Goal: Entertainment & Leisure: Browse casually

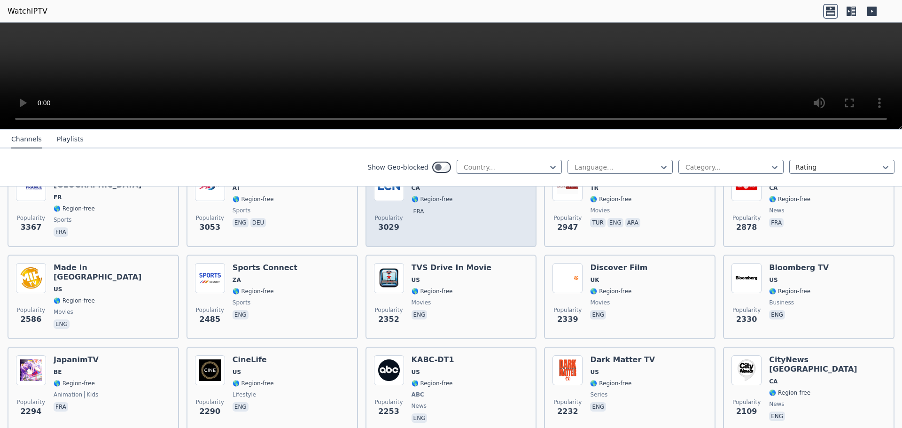
scroll to position [329, 0]
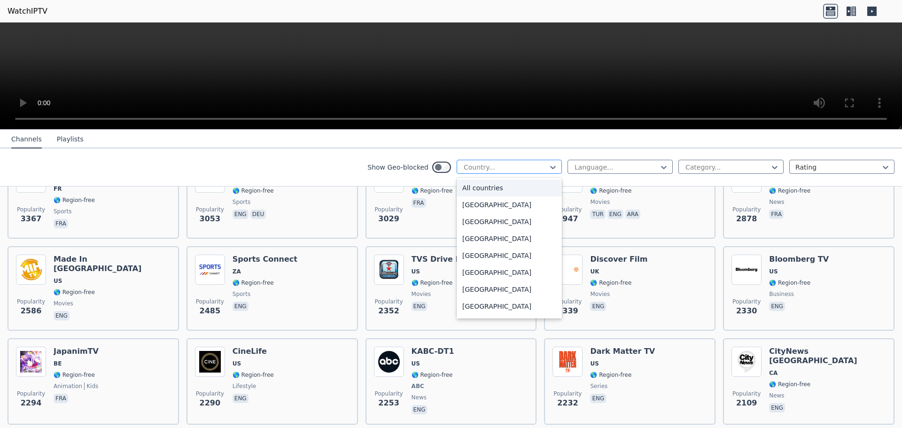
click at [479, 171] on div at bounding box center [505, 166] width 85 height 9
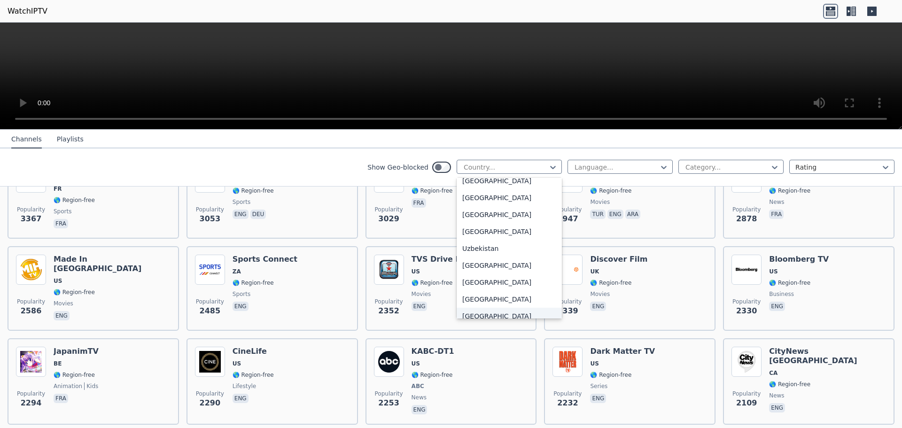
scroll to position [3214, 0]
click at [499, 293] on div "[GEOGRAPHIC_DATA]" at bounding box center [508, 296] width 105 height 17
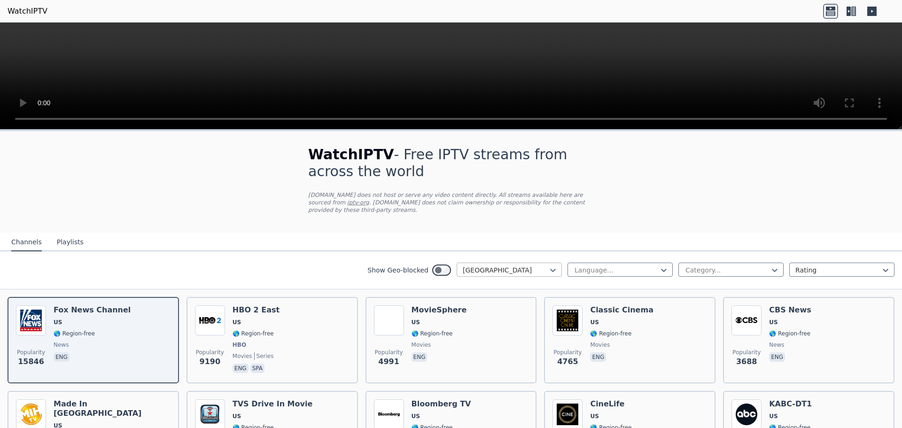
click at [515, 265] on div at bounding box center [505, 269] width 85 height 9
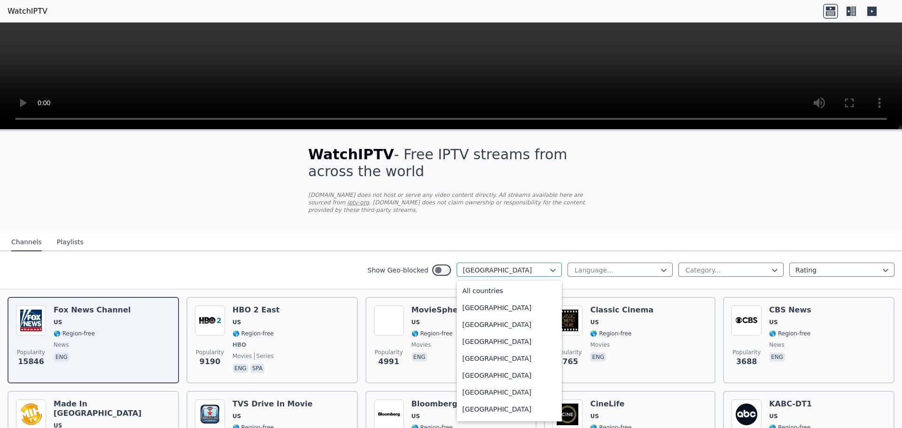
scroll to position [3206, 0]
click at [496, 399] on div "[GEOGRAPHIC_DATA]" at bounding box center [508, 407] width 105 height 17
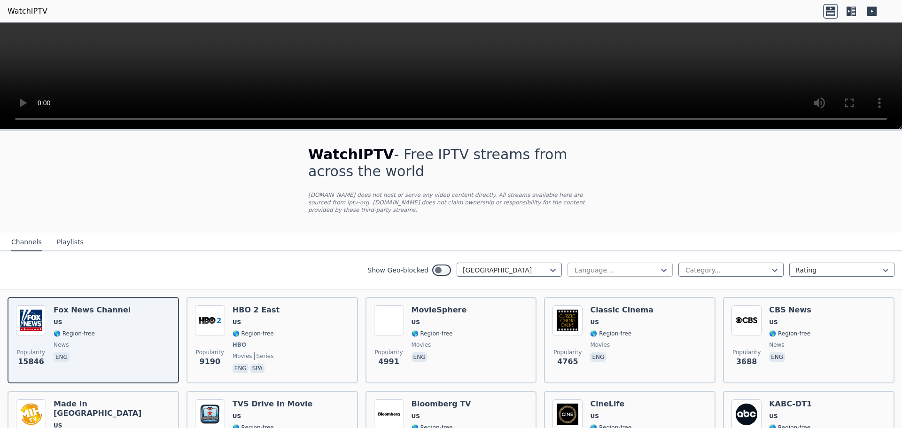
click at [613, 265] on div at bounding box center [615, 269] width 85 height 9
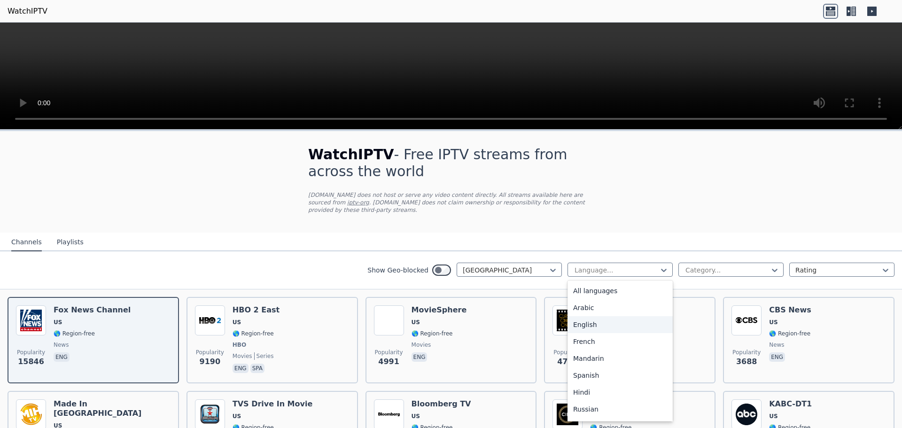
click at [591, 320] on div "English" at bounding box center [619, 324] width 105 height 17
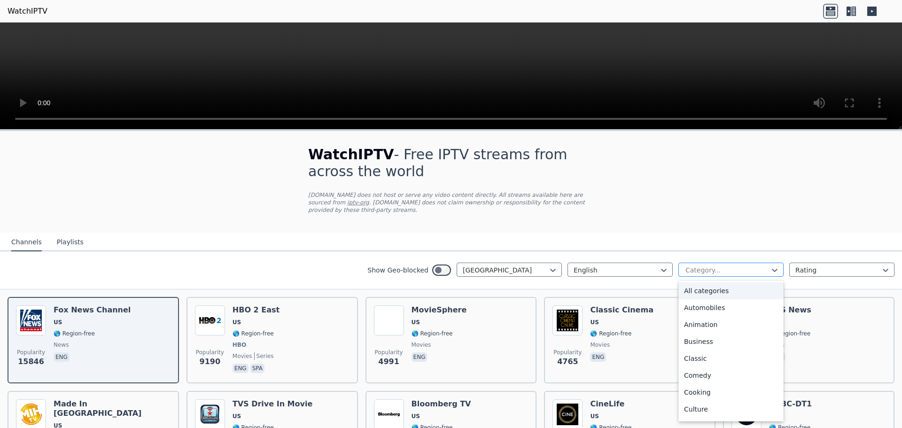
click at [687, 266] on div at bounding box center [726, 269] width 85 height 9
click at [699, 287] on div "All categories" at bounding box center [730, 290] width 105 height 17
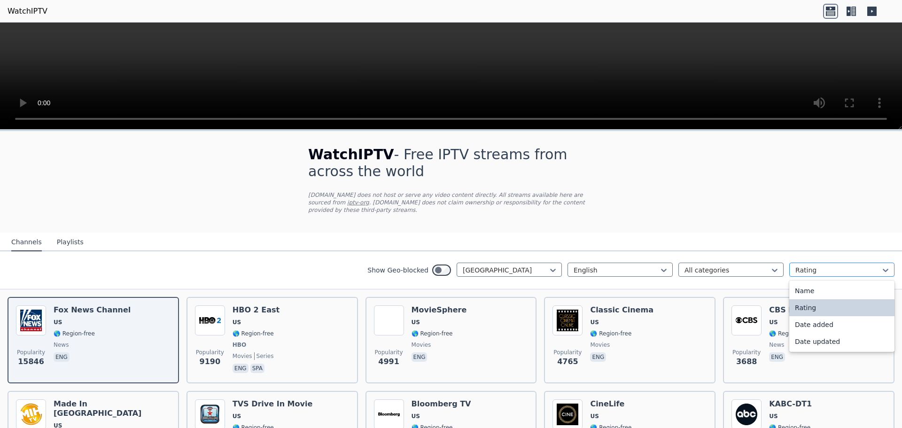
click at [802, 268] on div "Rating" at bounding box center [841, 270] width 105 height 14
click at [793, 233] on nav "Channels Playlists" at bounding box center [451, 241] width 902 height 19
click at [62, 234] on button "Playlists" at bounding box center [70, 242] width 27 height 18
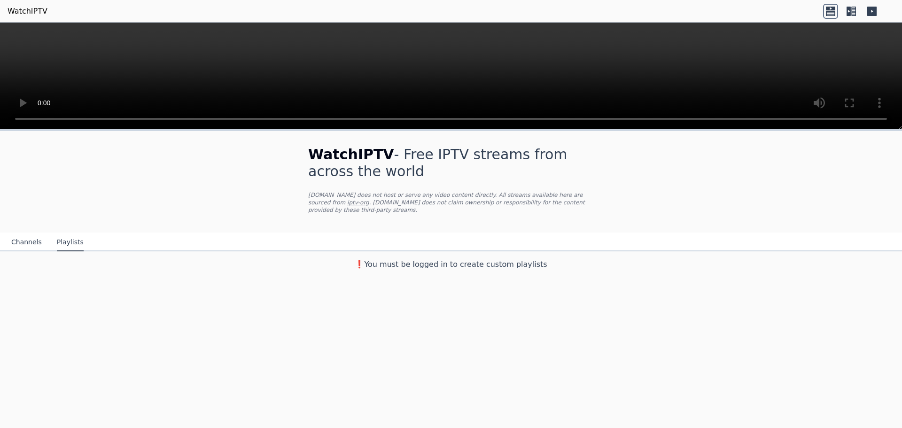
click at [10, 235] on div "Channels Playlists" at bounding box center [47, 242] width 87 height 18
click at [17, 234] on button "Channels" at bounding box center [26, 242] width 31 height 18
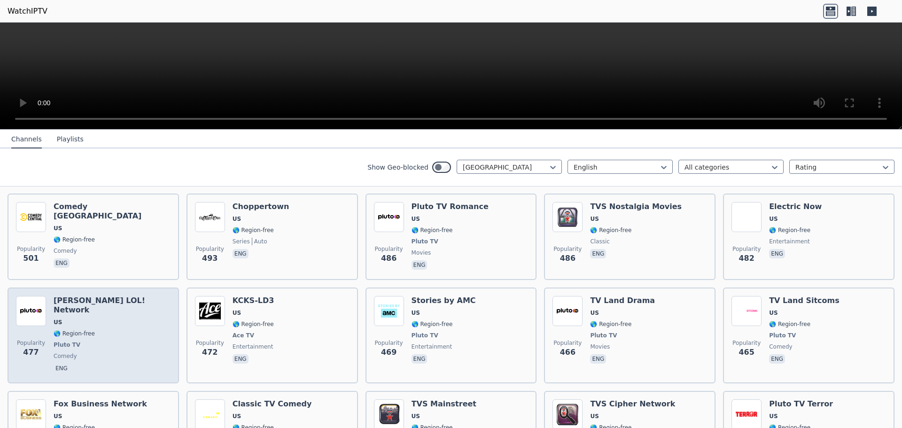
scroll to position [1409, 0]
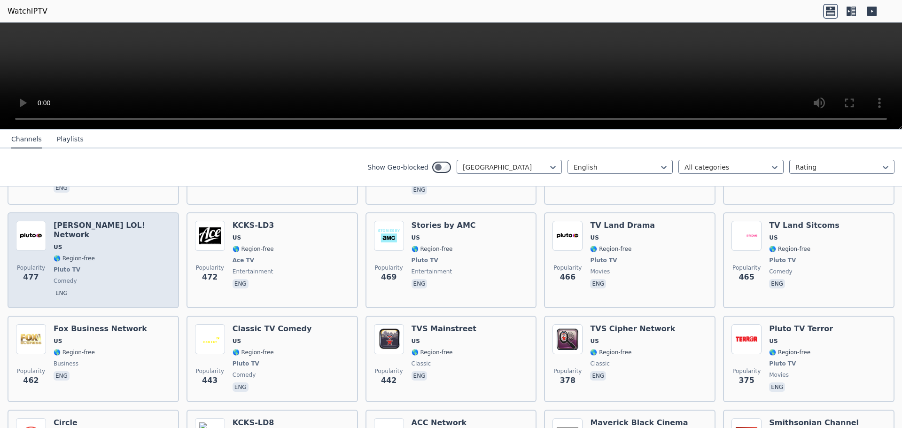
click at [94, 221] on h6 "[PERSON_NAME] LOL! Network" at bounding box center [112, 230] width 117 height 19
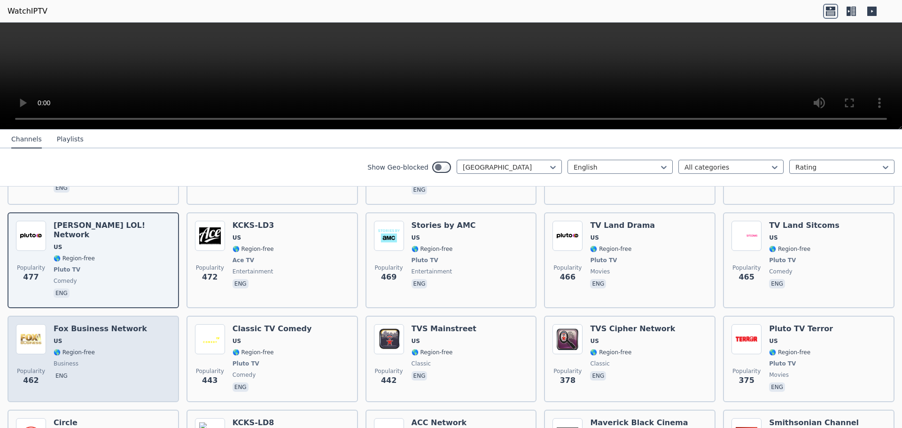
click at [89, 324] on div "Fox Business Network US 🌎 Region-free business eng" at bounding box center [100, 359] width 93 height 70
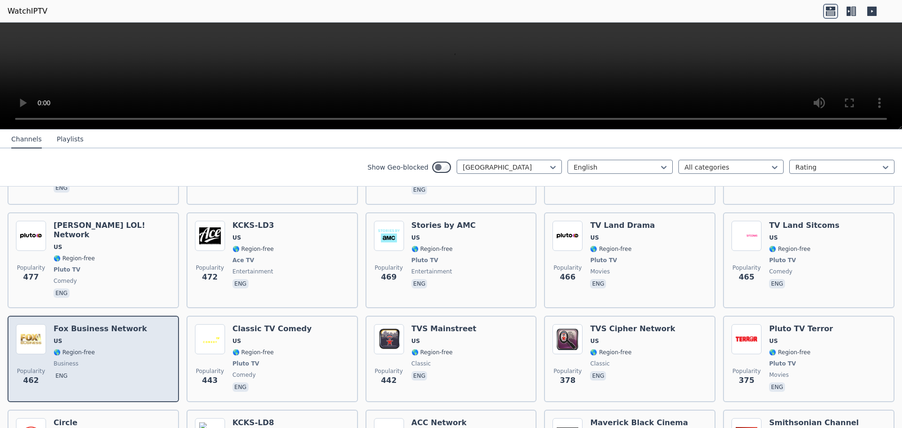
click at [89, 324] on div "Fox Business Network US 🌎 Region-free business eng" at bounding box center [100, 359] width 93 height 70
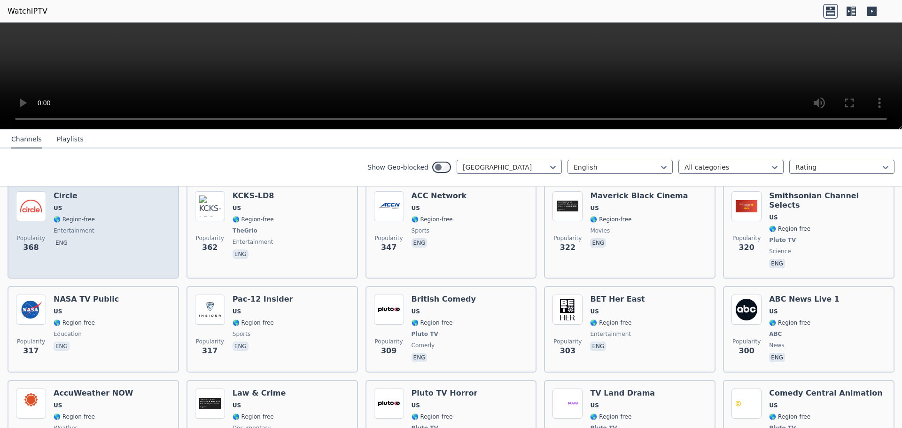
scroll to position [1644, 0]
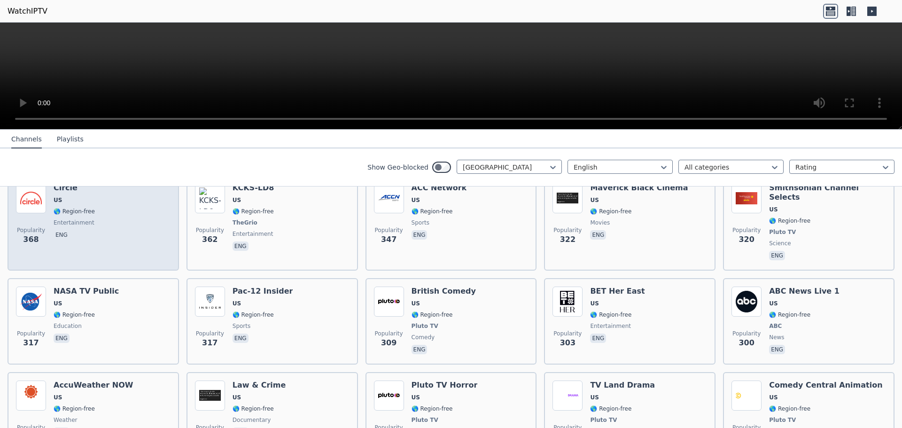
click at [108, 298] on div "Popularity 317 NASA TV Public US 🌎 Region-free education eng" at bounding box center [93, 321] width 154 height 70
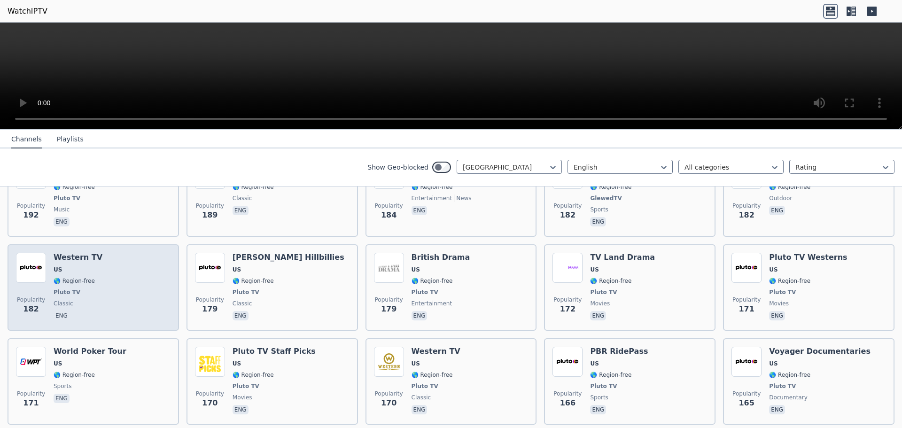
scroll to position [2583, 0]
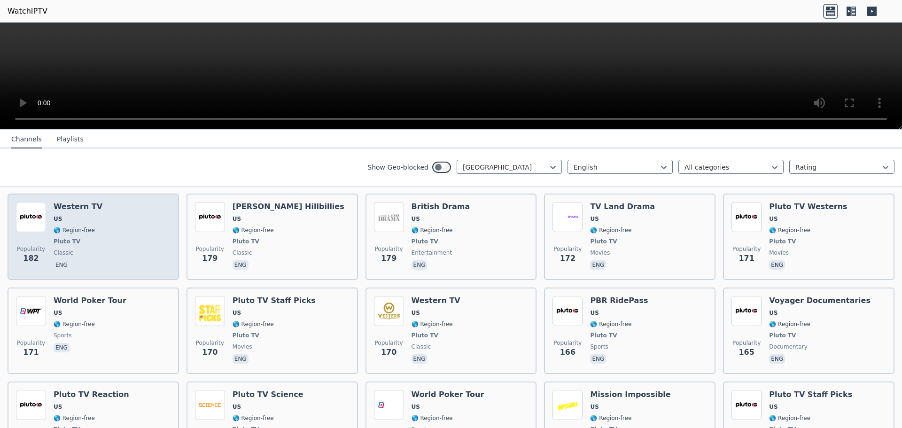
click at [100, 309] on span "US" at bounding box center [90, 313] width 73 height 8
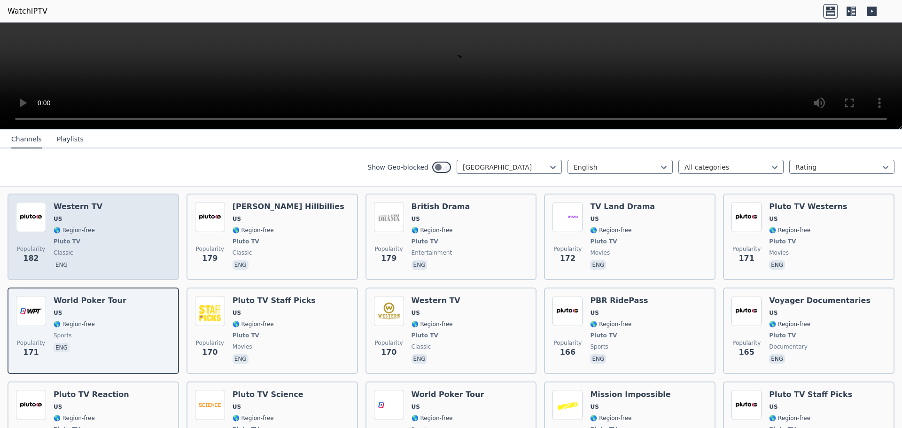
click at [121, 216] on div "Popularity 182 Western TV US 🌎 Region-free Pluto TV classic eng" at bounding box center [93, 237] width 154 height 70
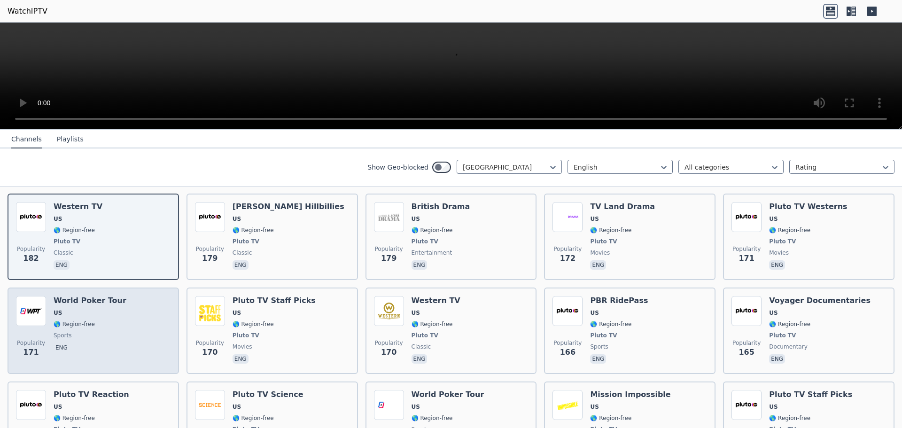
click at [119, 296] on div "Popularity 171 World Poker Tour US 🌎 Region-free sports eng" at bounding box center [93, 331] width 154 height 70
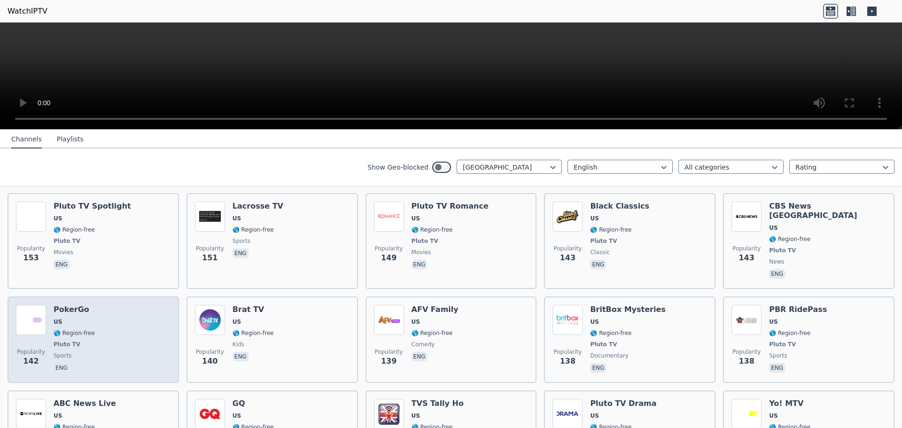
scroll to position [3052, 0]
click at [104, 305] on div "Popularity 142 PokerGo US 🌎 Region-free Pluto TV sports eng" at bounding box center [93, 340] width 154 height 70
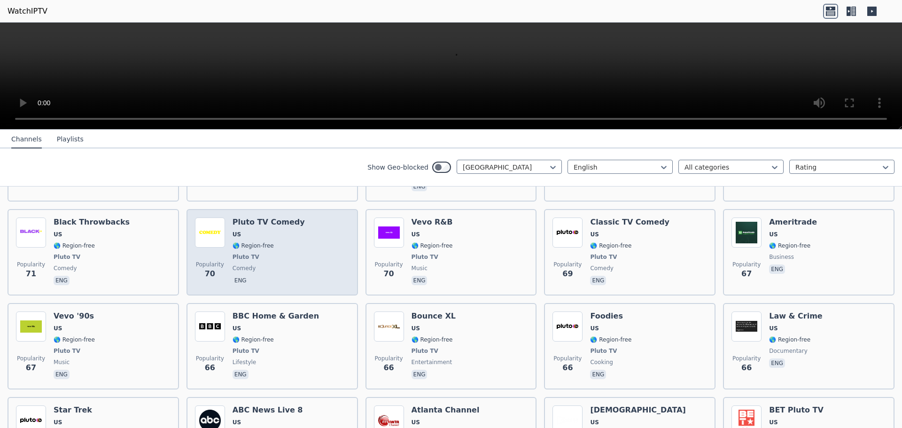
scroll to position [4589, 0]
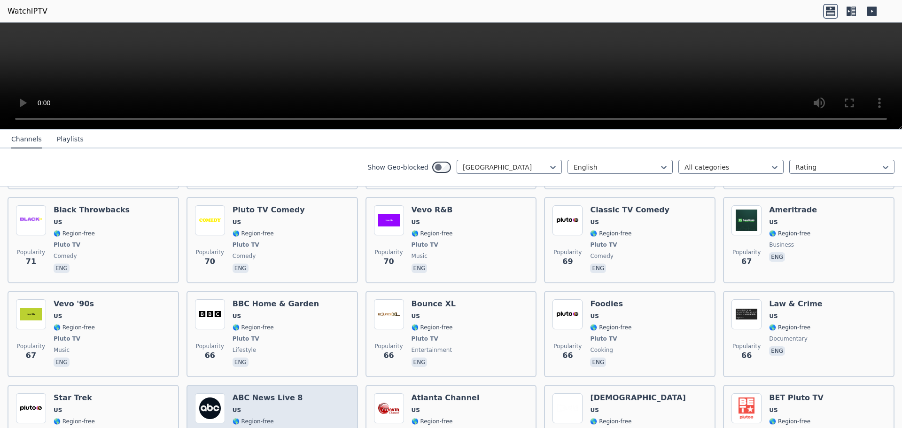
click at [282, 393] on div "ABC News Live 8 US 🌎 Region-free ABC news eng" at bounding box center [267, 428] width 70 height 70
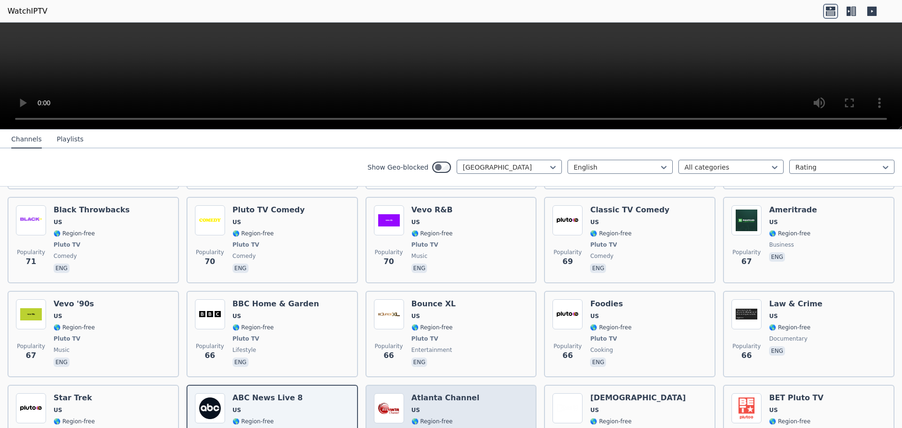
click at [461, 406] on span "US" at bounding box center [445, 410] width 68 height 8
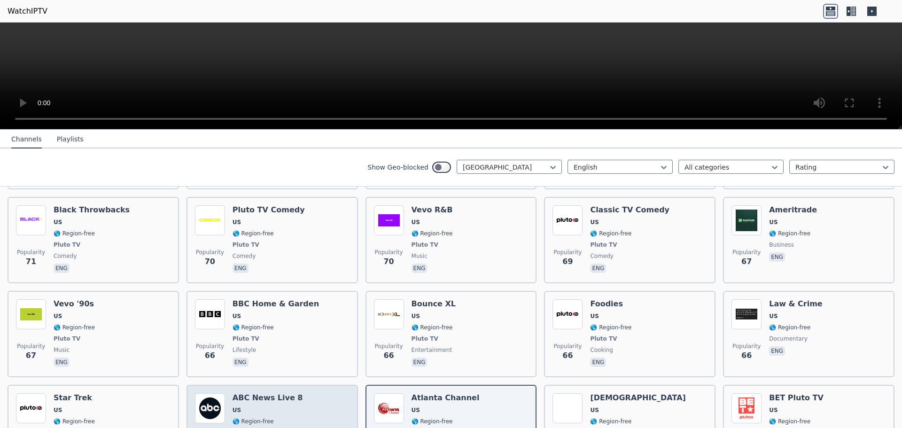
click at [302, 393] on div "Popularity 65 ABC News Live 8 US 🌎 Region-free ABC news eng" at bounding box center [272, 428] width 154 height 70
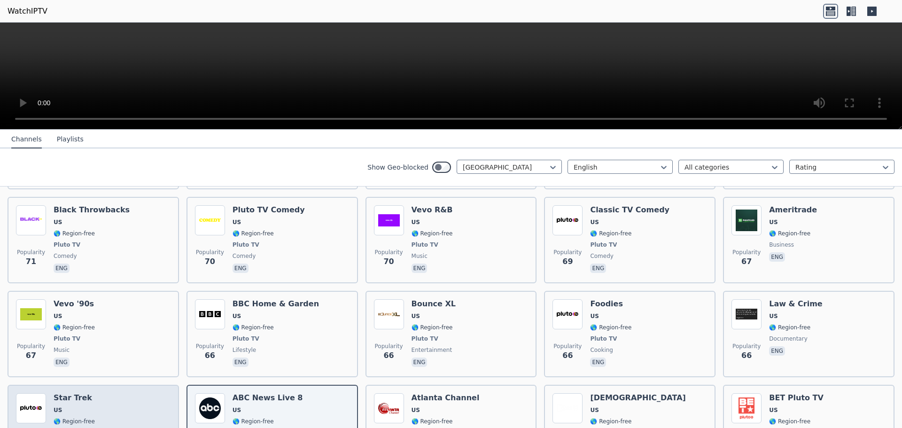
click at [109, 393] on div "Popularity 66 Star Trek US 🌎 Region-free Pluto TV series eng" at bounding box center [93, 428] width 154 height 70
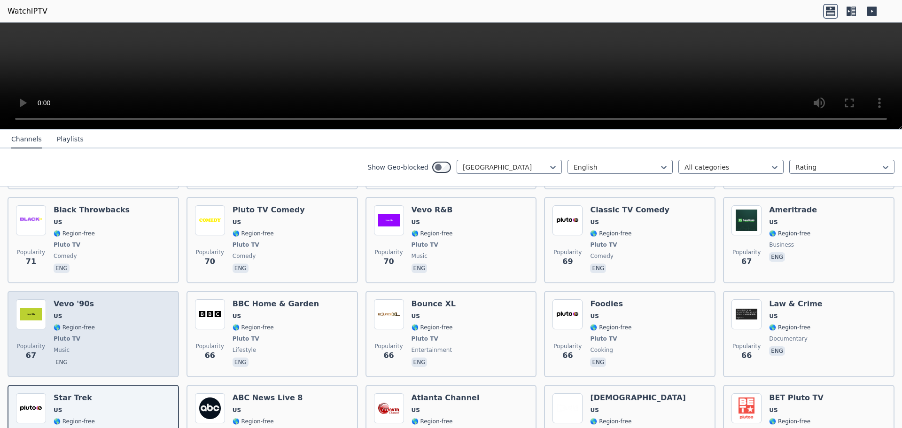
click at [86, 346] on span "music" at bounding box center [74, 350] width 41 height 8
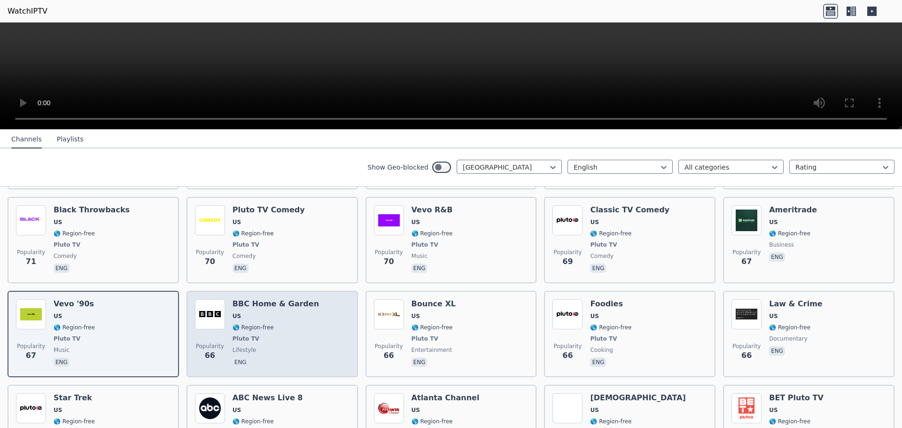
click at [220, 342] on span "Popularity" at bounding box center [210, 346] width 28 height 8
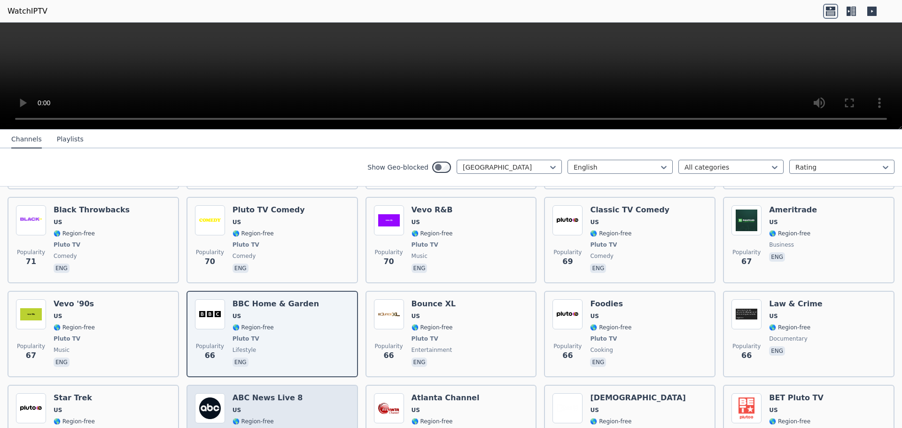
click at [247, 393] on div "ABC News Live 8 US 🌎 Region-free ABC news eng" at bounding box center [267, 428] width 70 height 70
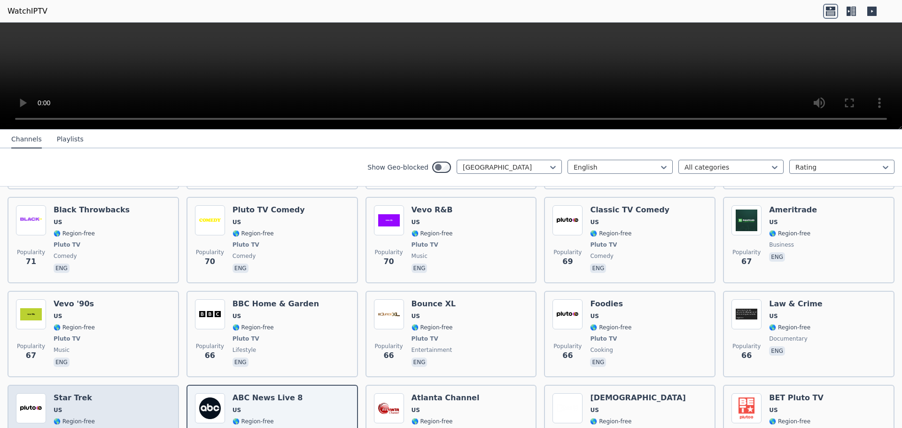
click at [76, 417] on span "🌎 Region-free" at bounding box center [74, 421] width 41 height 8
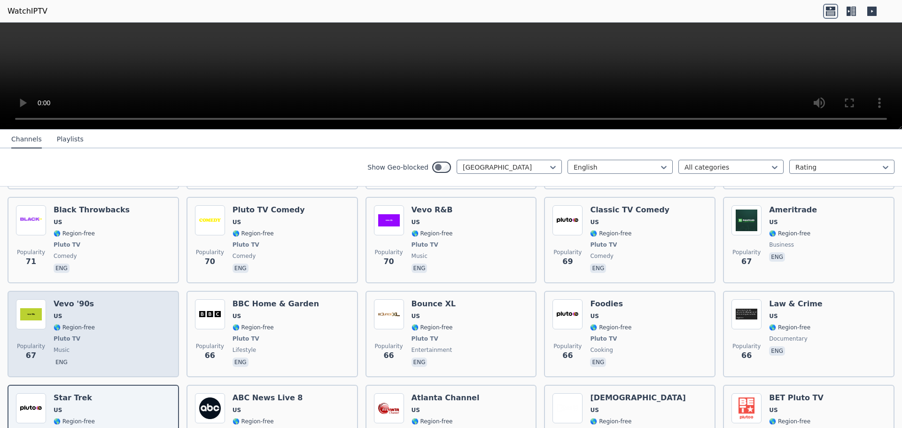
click at [87, 346] on span "music" at bounding box center [74, 350] width 41 height 8
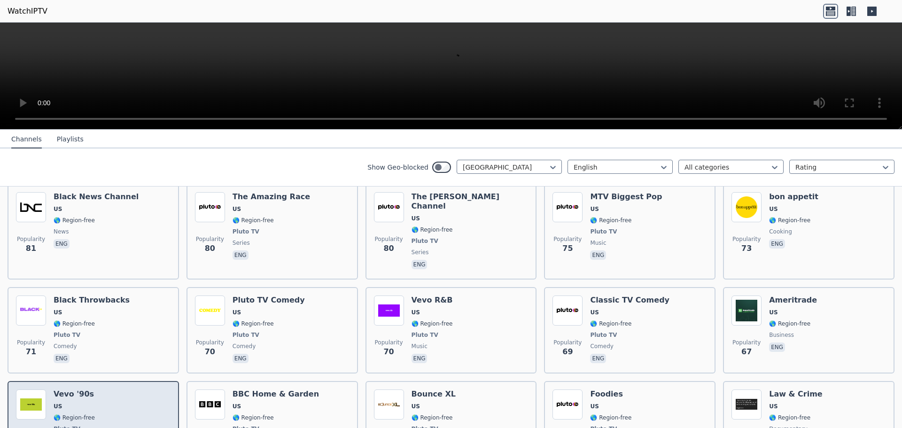
scroll to position [4495, 0]
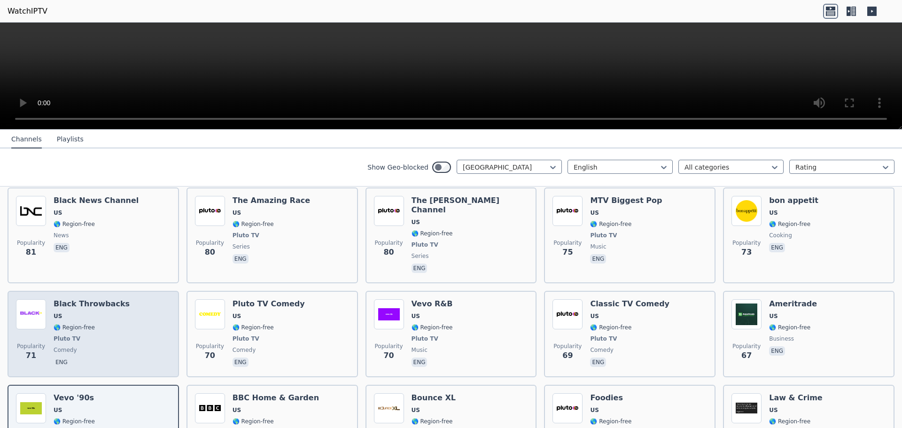
click at [108, 299] on div "Black Throwbacks US 🌎 Region-free Pluto TV comedy eng" at bounding box center [92, 334] width 76 height 70
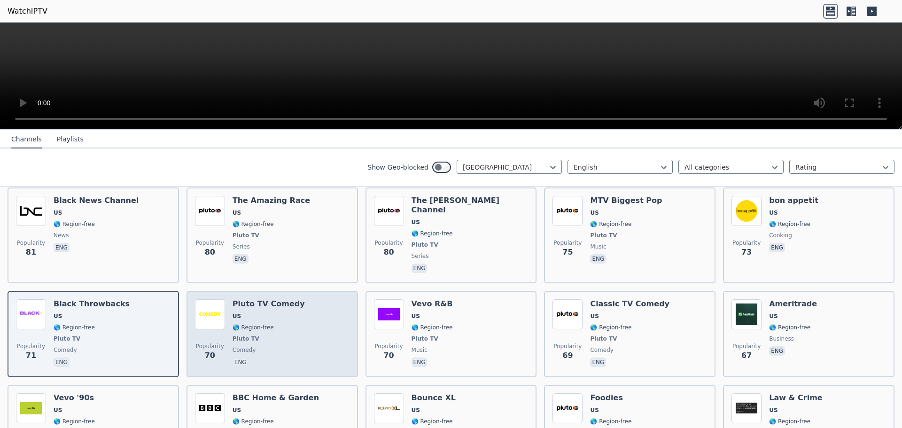
click at [262, 346] on span "comedy" at bounding box center [268, 350] width 72 height 8
